Goal: Information Seeking & Learning: Learn about a topic

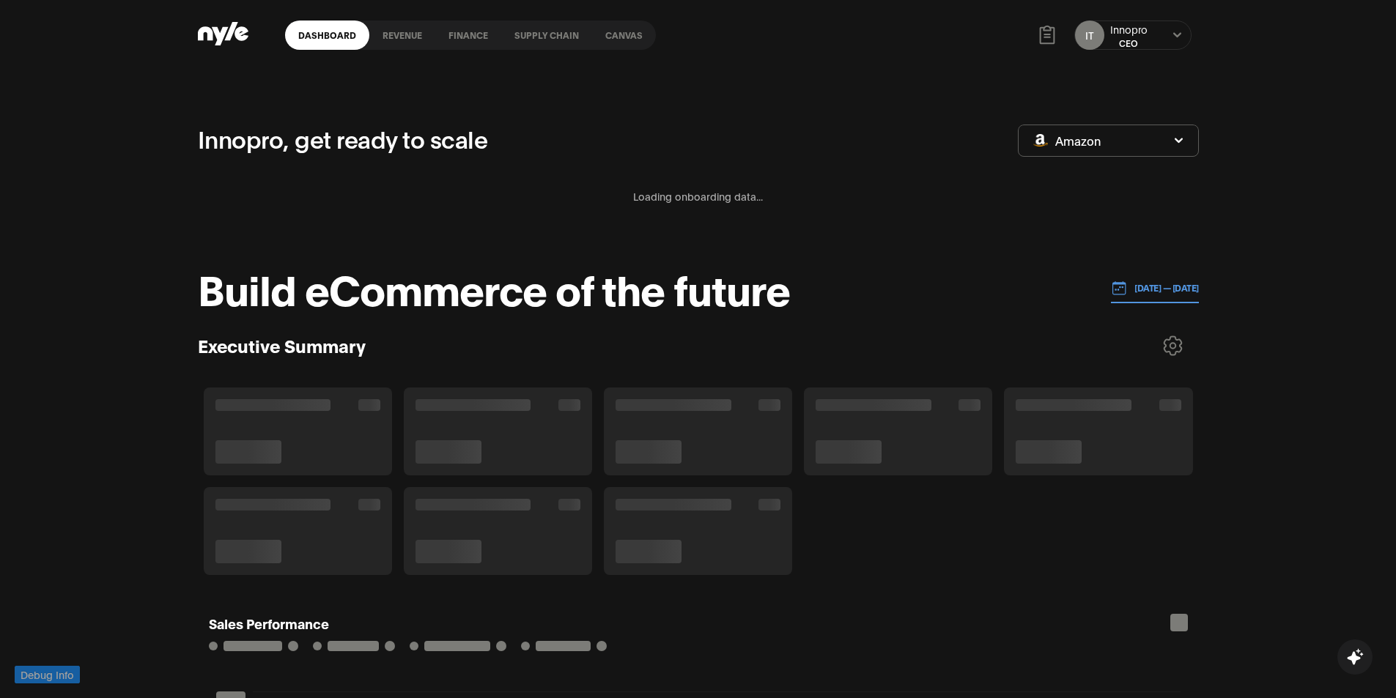
click at [624, 40] on link "Canvas" at bounding box center [624, 35] width 64 height 29
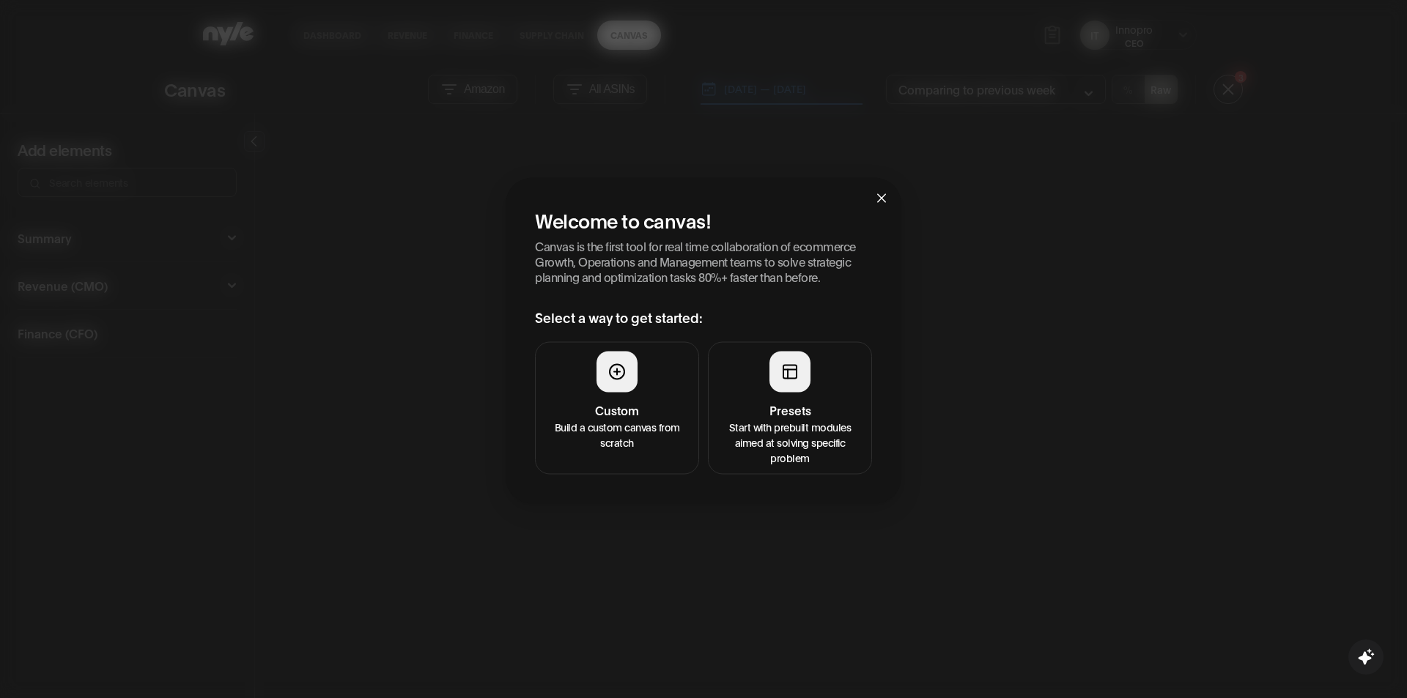
click at [624, 412] on h4 "Custom" at bounding box center [616, 410] width 145 height 18
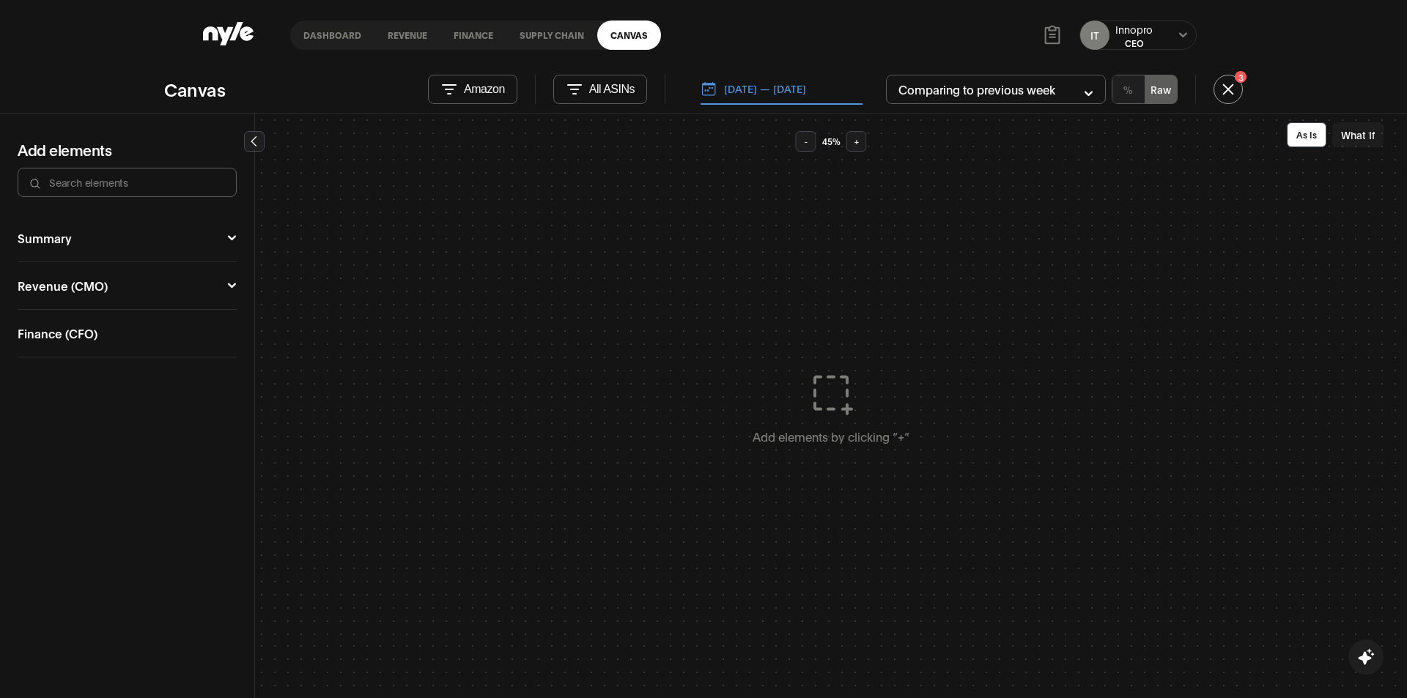
click at [92, 283] on button "Revenue (CMO)" at bounding box center [127, 286] width 219 height 12
click at [92, 314] on div "Campaign Manager" at bounding box center [73, 312] width 111 height 12
click at [223, 341] on button "Ad Sales" at bounding box center [184, 351] width 92 height 34
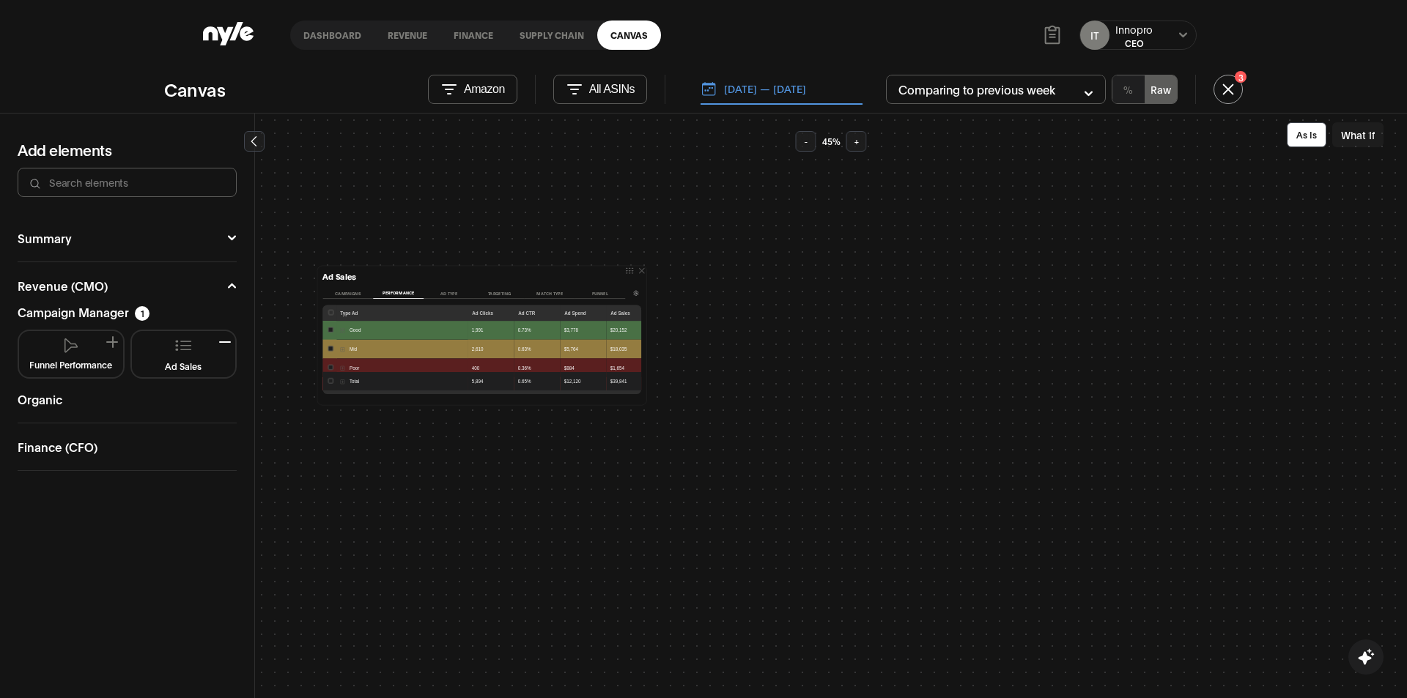
click at [1370, 136] on button "What If" at bounding box center [1357, 134] width 51 height 25
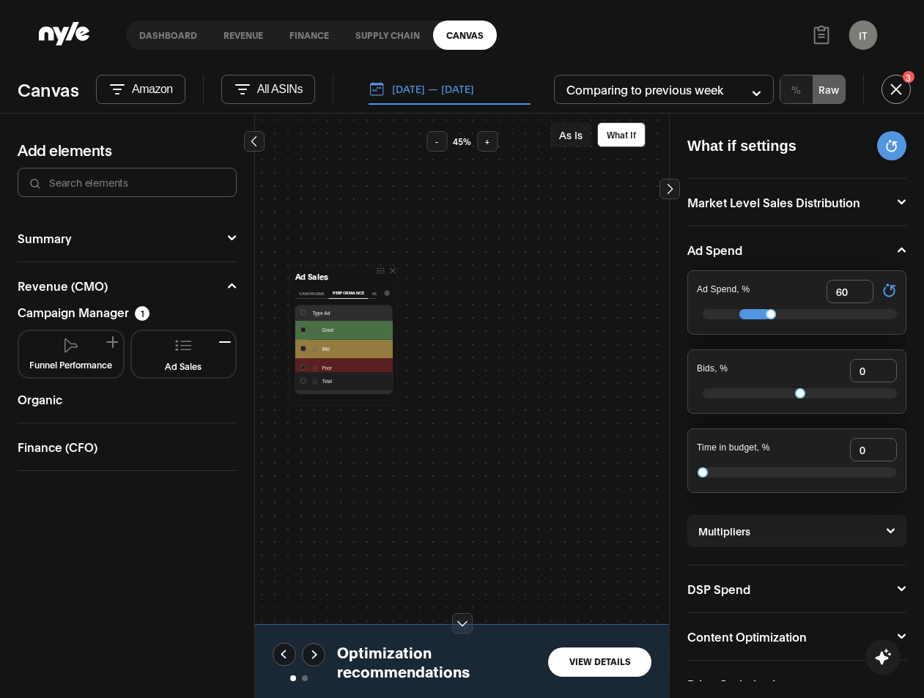
click at [769, 304] on div at bounding box center [797, 314] width 200 height 22
click at [309, 292] on button "Campaigns" at bounding box center [312, 293] width 34 height 11
click at [604, 670] on button "View Details" at bounding box center [599, 662] width 103 height 29
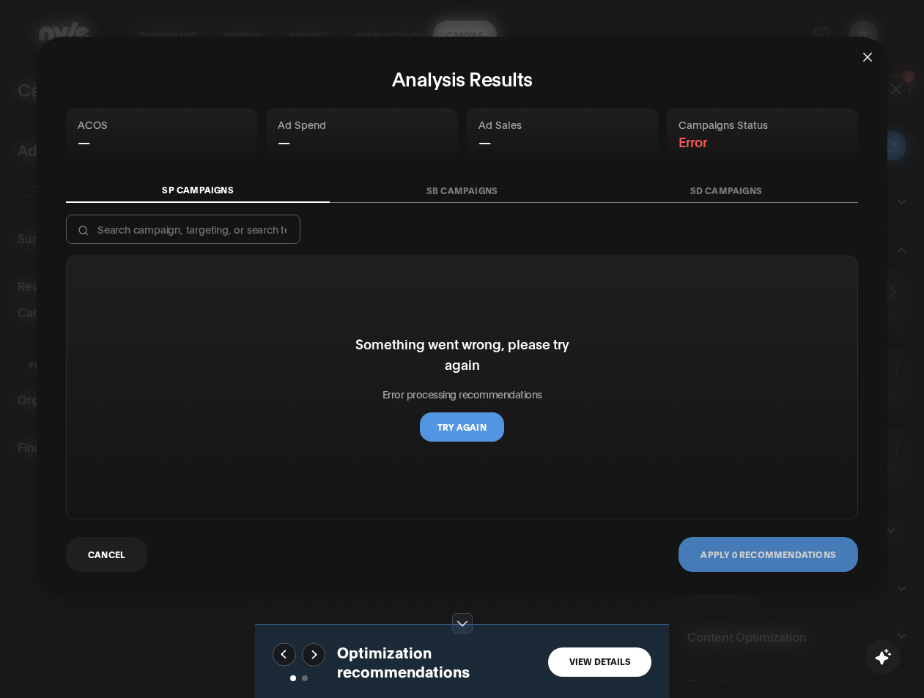
click at [858, 51] on span "Close" at bounding box center [868, 57] width 40 height 40
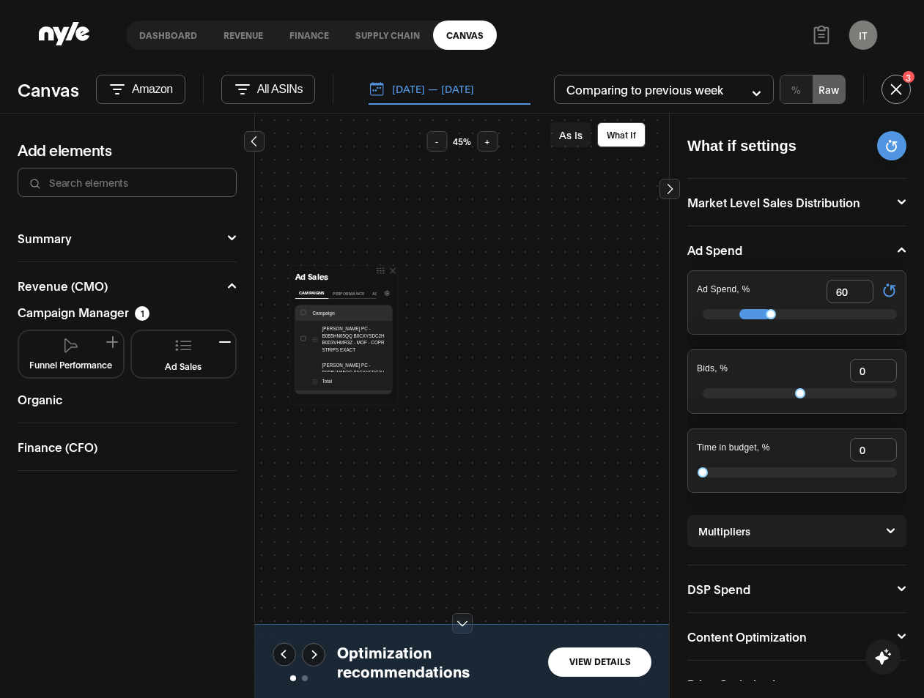
click at [482, 91] on button "[DATE] — [DATE]" at bounding box center [450, 89] width 162 height 31
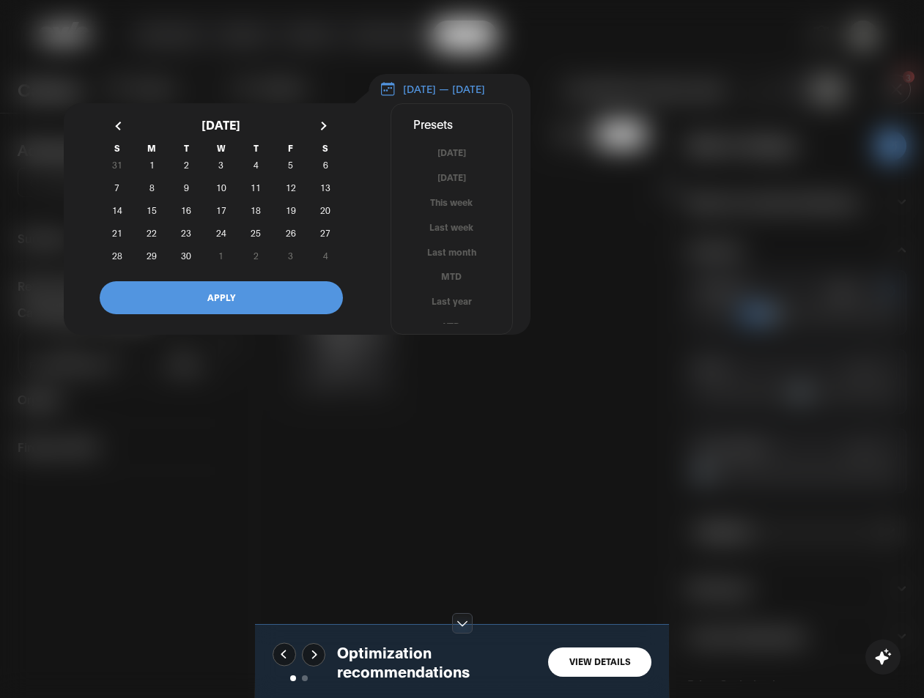
click at [462, 259] on button "Last month" at bounding box center [451, 252] width 121 height 14
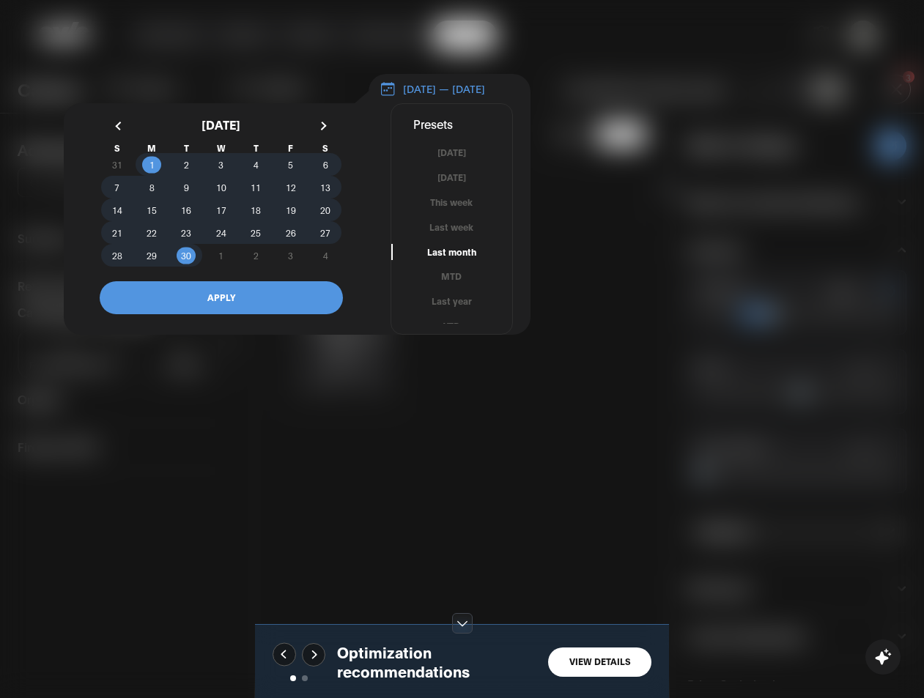
click at [304, 303] on button "APPLY" at bounding box center [221, 297] width 243 height 33
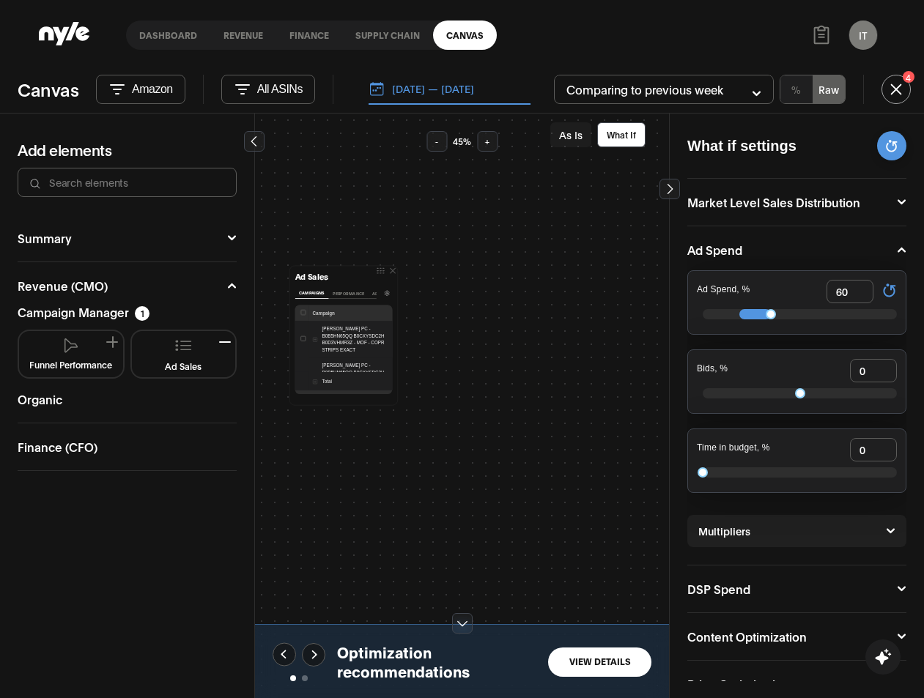
click at [778, 317] on div at bounding box center [800, 314] width 194 height 10
type input "78"
click at [599, 658] on button "View Details" at bounding box center [599, 662] width 103 height 29
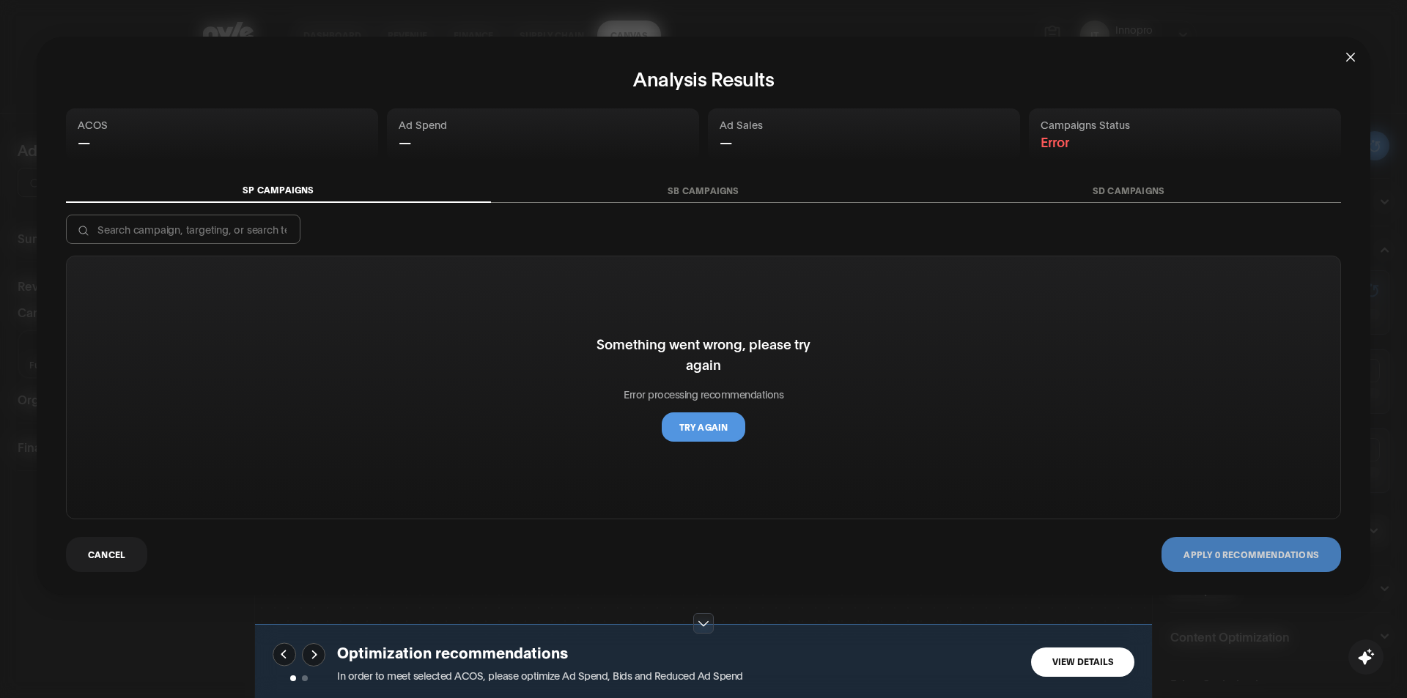
click at [1356, 52] on span "Close" at bounding box center [1351, 57] width 40 height 40
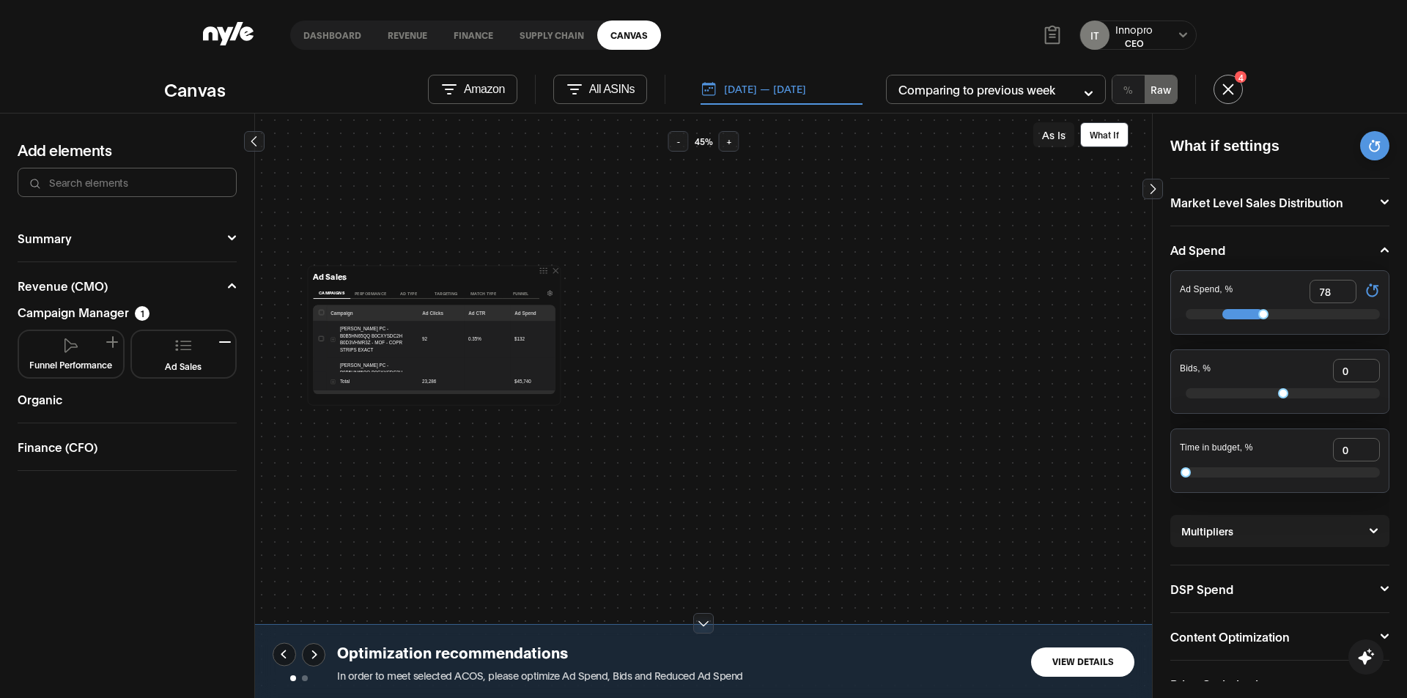
click at [808, 517] on div "Ad Sales Campaigns Performance Ad Type Targeting Match type Funnel Campaign Ad …" at bounding box center [703, 406] width 897 height 585
